Goal: Book appointment/travel/reservation

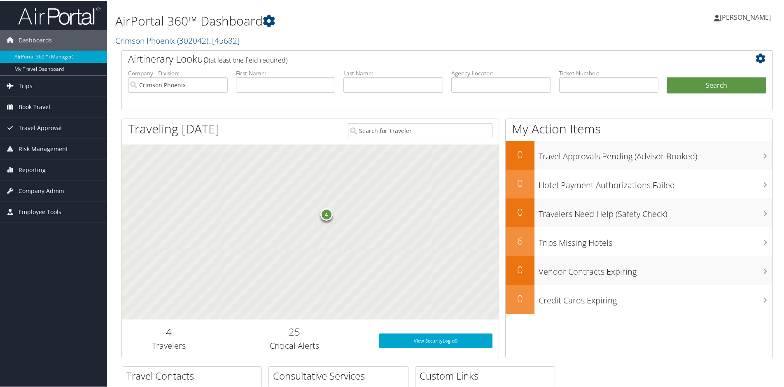
click at [39, 105] on span "Book Travel" at bounding box center [35, 106] width 32 height 21
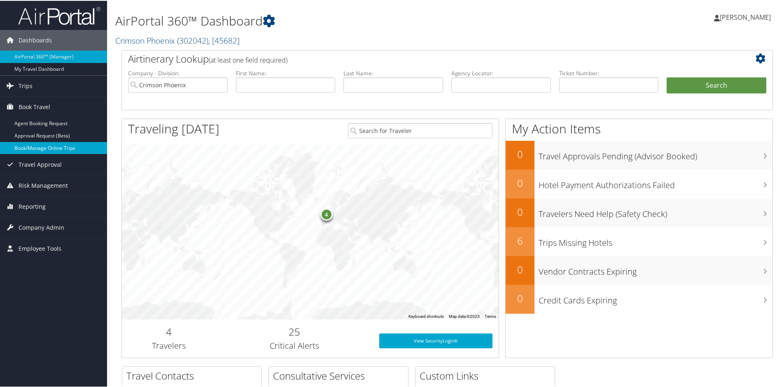
click at [23, 147] on link "Book/Manage Online Trips" at bounding box center [53, 147] width 107 height 12
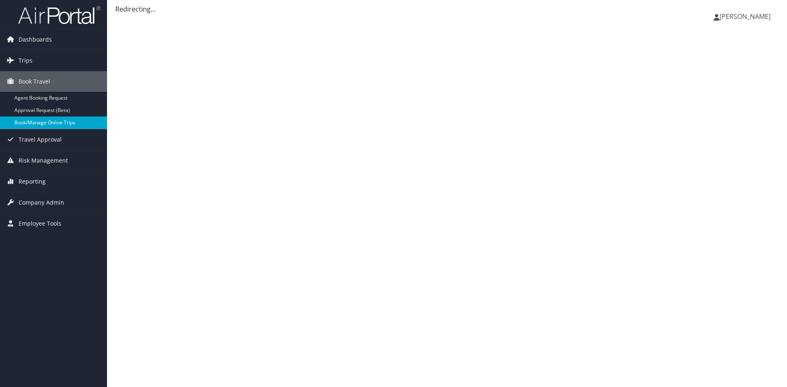
click at [44, 124] on link "Book/Manage Online Trips" at bounding box center [53, 122] width 107 height 12
